Goal: Navigation & Orientation: Find specific page/section

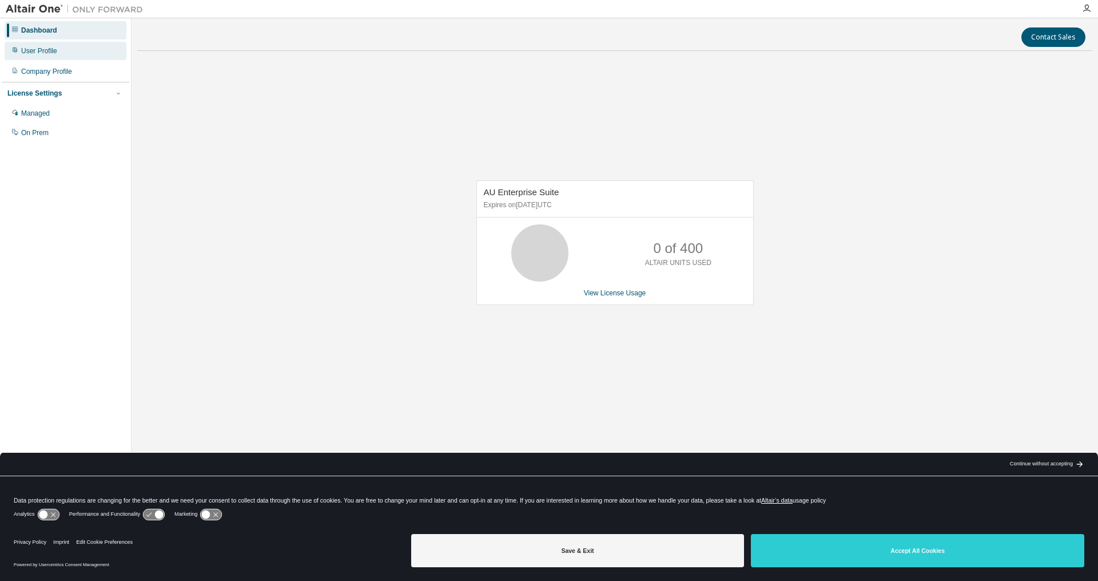
click at [43, 56] on div "User Profile" at bounding box center [66, 51] width 122 height 18
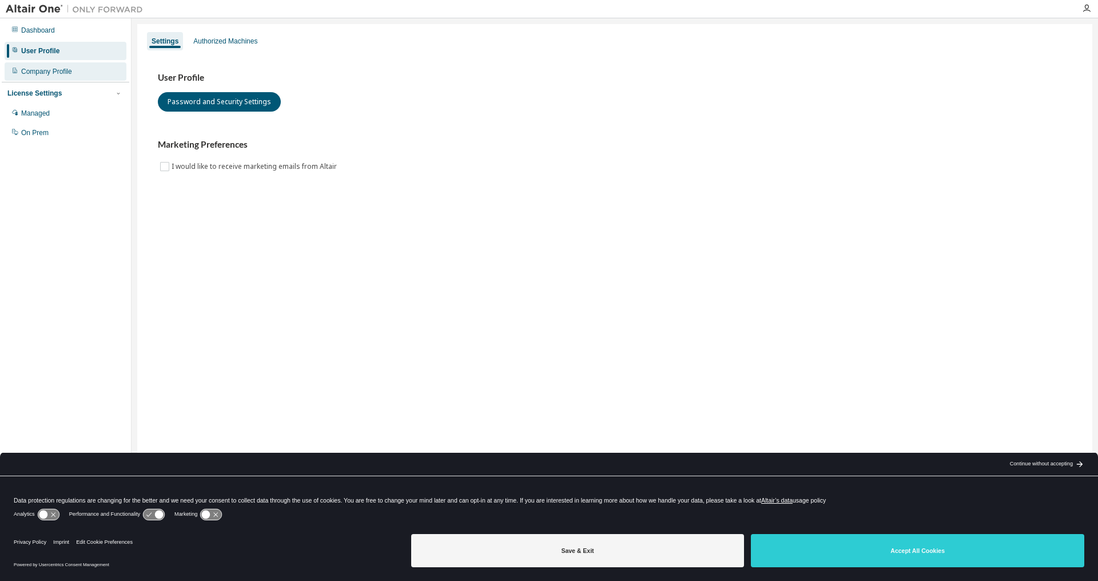
click at [40, 75] on div "Company Profile" at bounding box center [46, 71] width 51 height 9
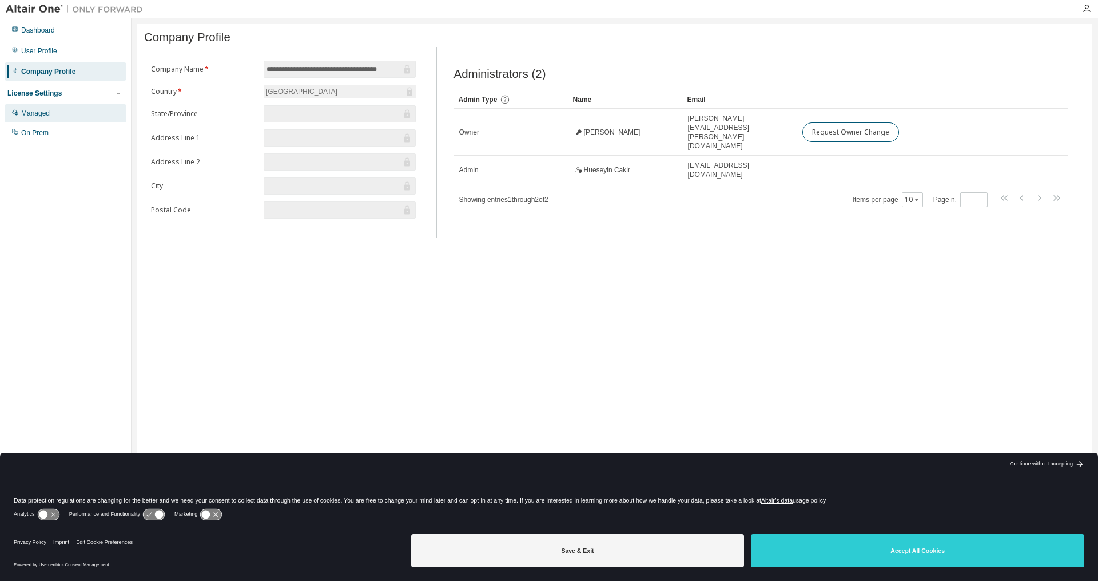
click at [42, 115] on div "Managed" at bounding box center [35, 113] width 29 height 9
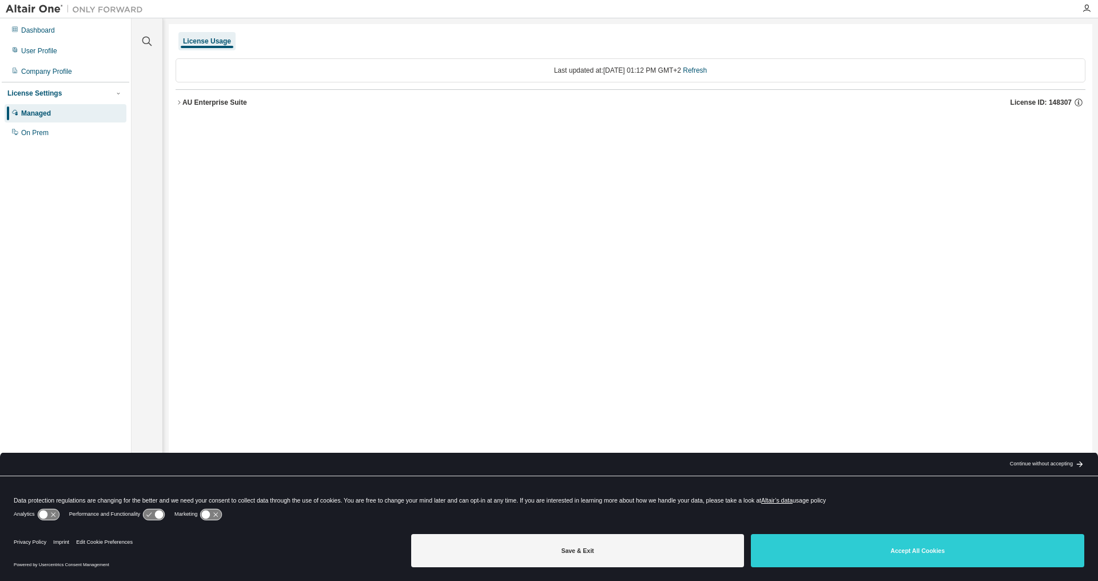
click at [178, 105] on icon "button" at bounding box center [179, 102] width 7 height 7
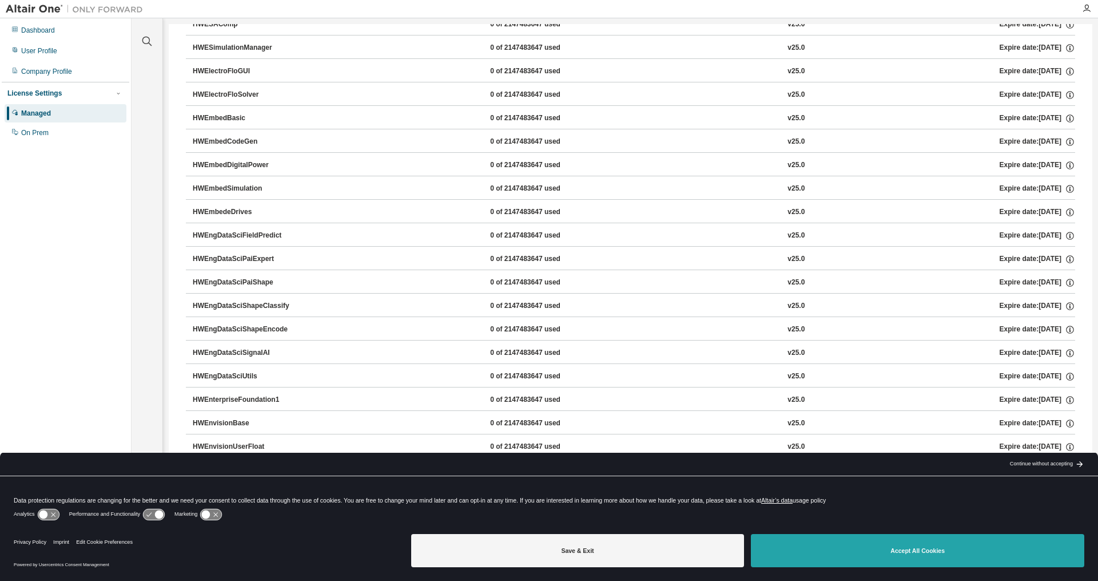
scroll to position [1441, 0]
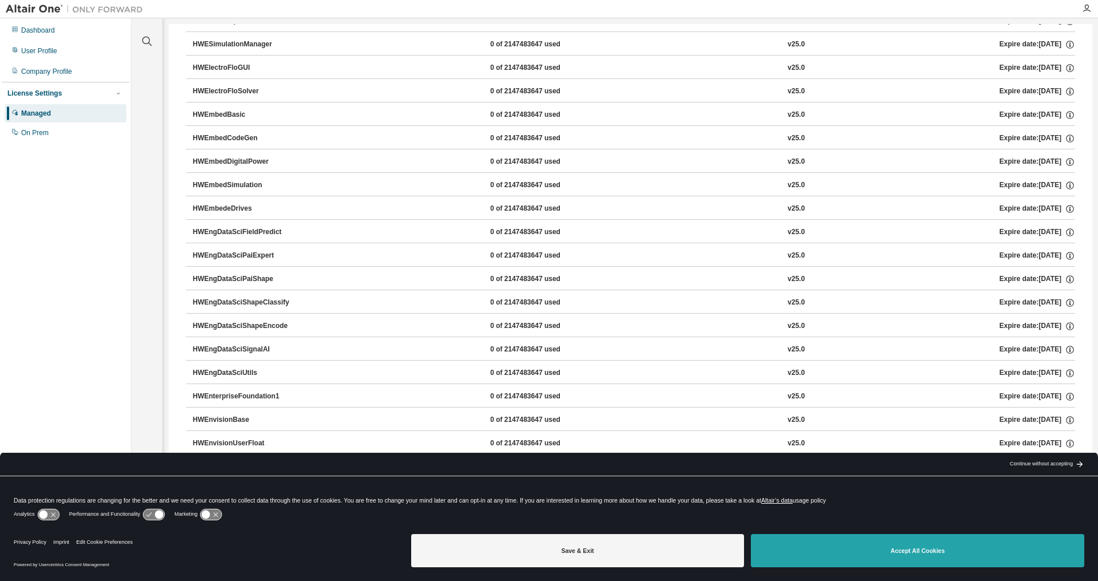
click at [961, 550] on button "Accept All Cookies" at bounding box center [917, 550] width 333 height 33
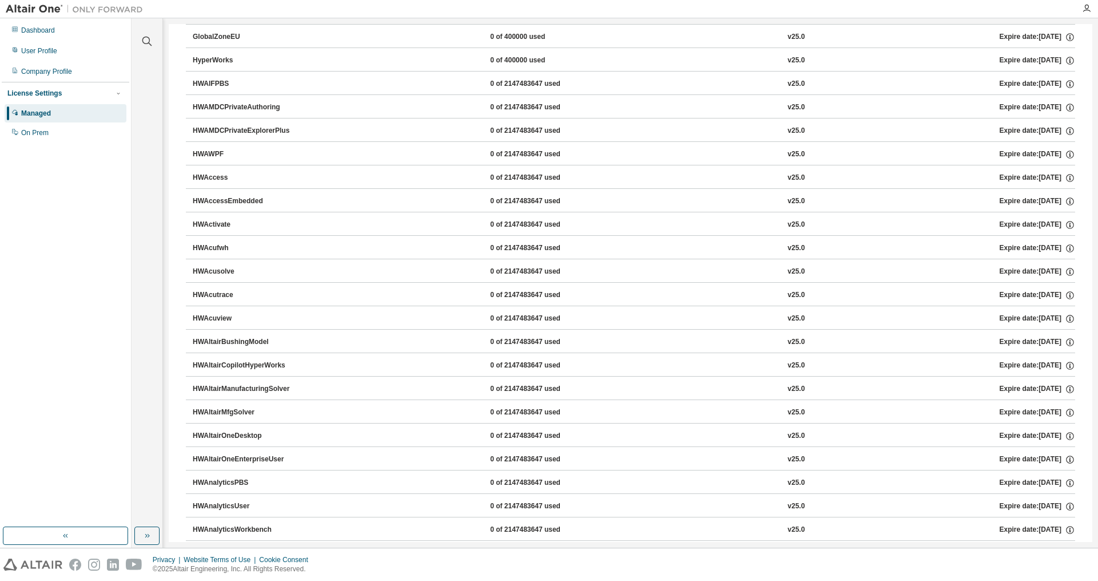
scroll to position [0, 0]
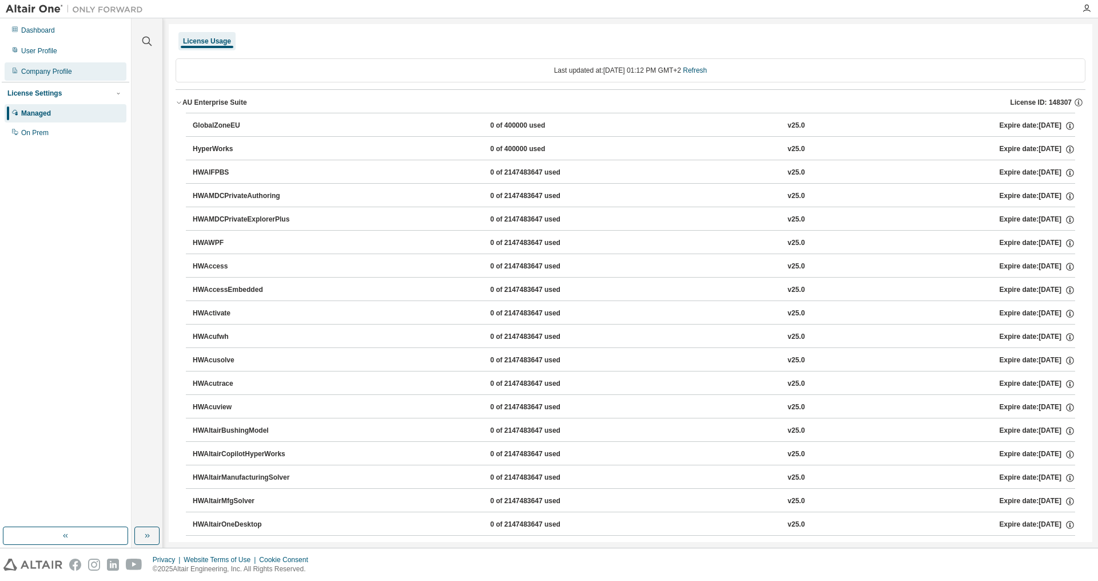
click at [35, 77] on div "Company Profile" at bounding box center [66, 71] width 122 height 18
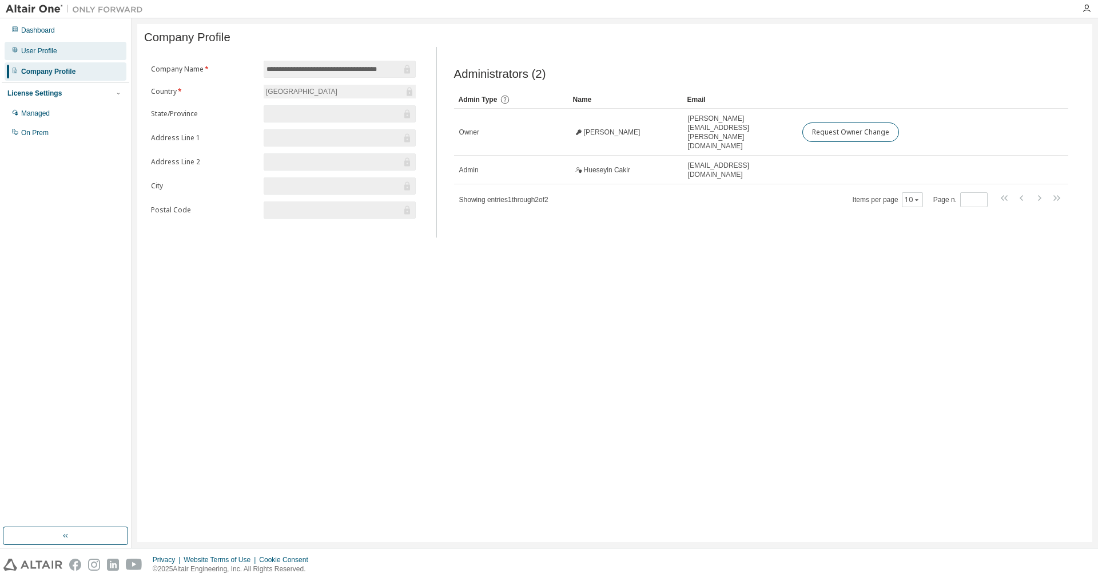
click at [40, 57] on div "User Profile" at bounding box center [66, 51] width 122 height 18
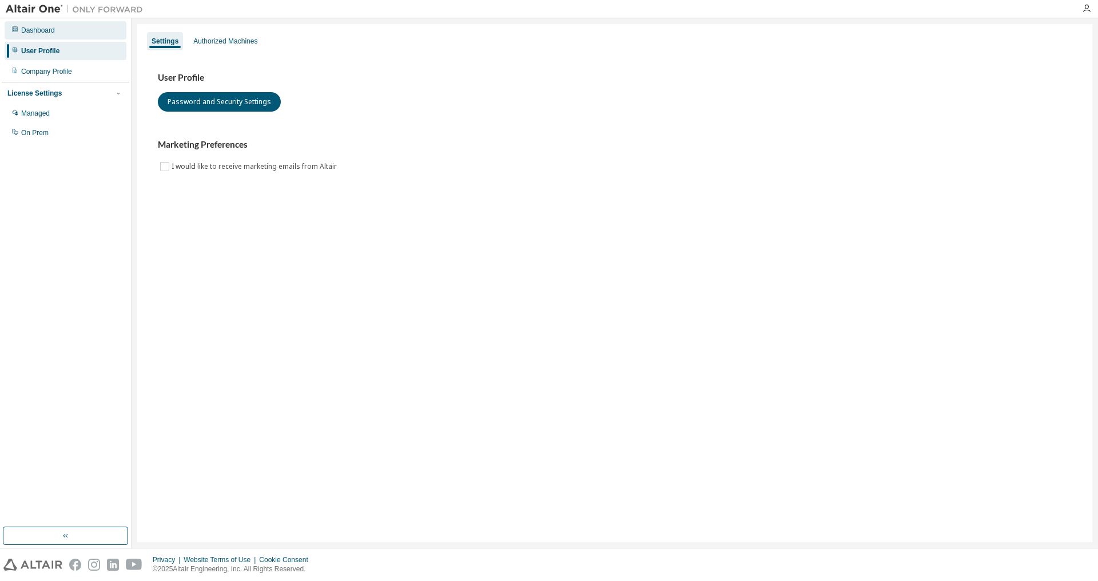
click at [52, 38] on div "Dashboard" at bounding box center [66, 30] width 122 height 18
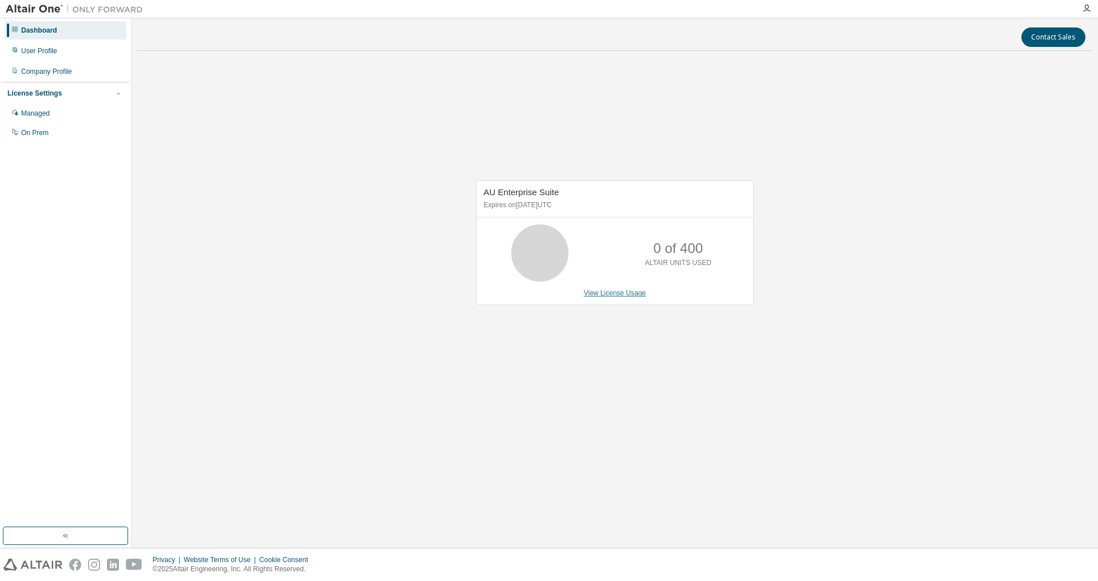
click at [609, 295] on link "View License Usage" at bounding box center [615, 293] width 62 height 8
